Goal: Task Accomplishment & Management: Manage account settings

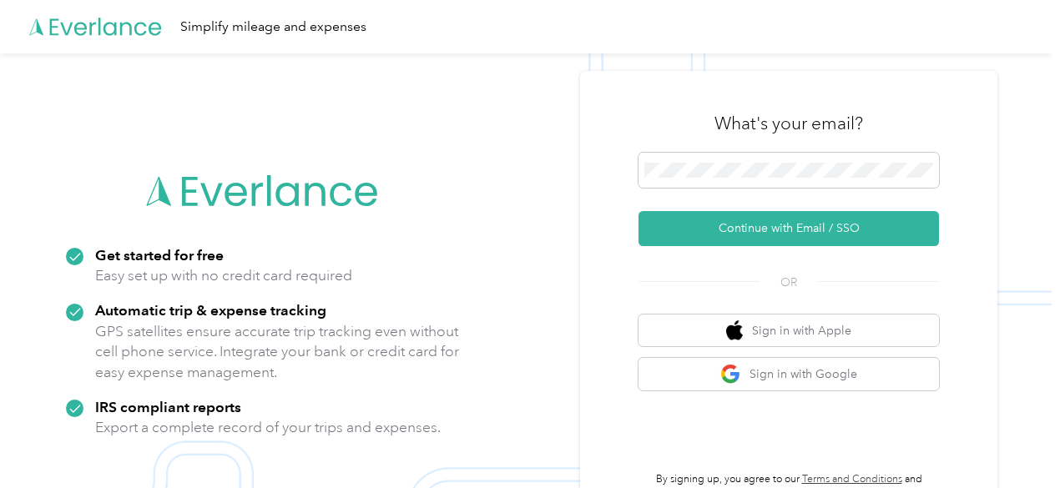
click at [766, 151] on div "What's your email?" at bounding box center [788, 123] width 300 height 58
click at [638, 211] on button "Continue with Email / SSO" at bounding box center [788, 228] width 300 height 35
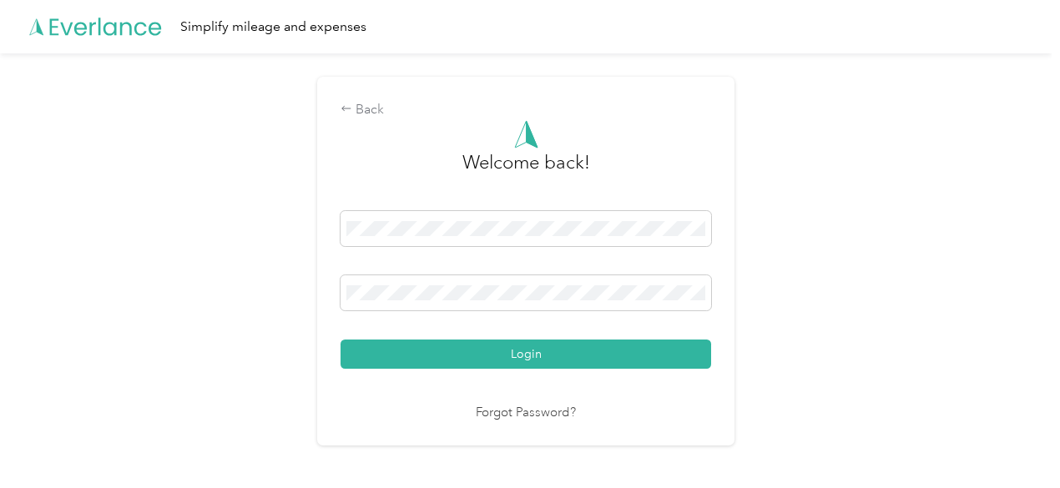
click at [340, 340] on button "Login" at bounding box center [525, 354] width 370 height 29
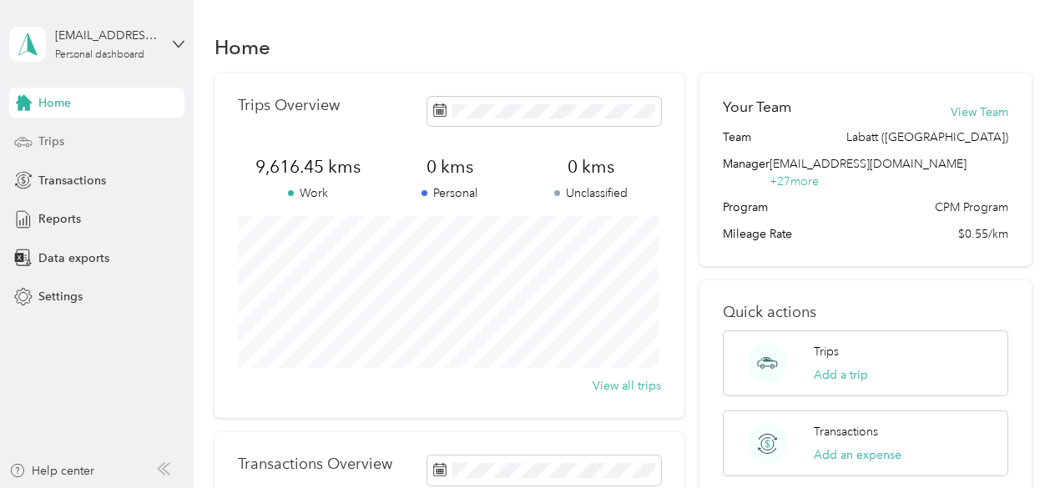
click at [101, 150] on div "Trips" at bounding box center [96, 142] width 175 height 30
